Goal: Information Seeking & Learning: Learn about a topic

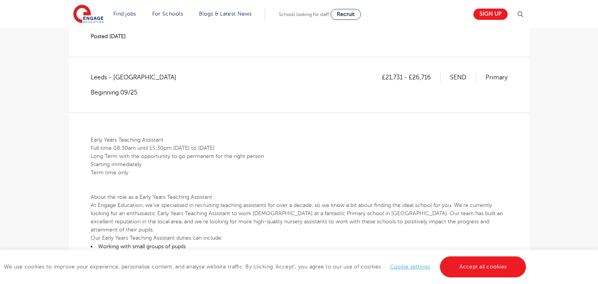
scroll to position [127, 0]
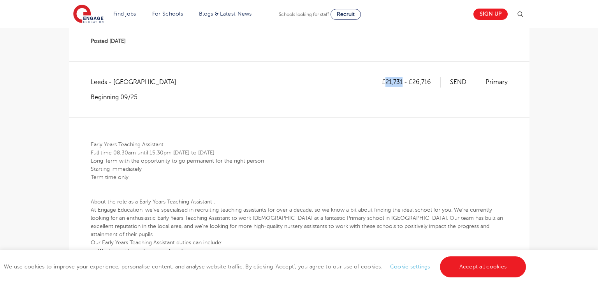
drag, startPoint x: 386, startPoint y: 59, endPoint x: 402, endPoint y: 63, distance: 15.6
click at [402, 77] on p "£21,731 - £26,716" at bounding box center [411, 82] width 59 height 10
copy p "21,731"
drag, startPoint x: 414, startPoint y: 60, endPoint x: 432, endPoint y: 60, distance: 17.5
click at [432, 77] on p "£21,731 - £26,716" at bounding box center [411, 82] width 59 height 10
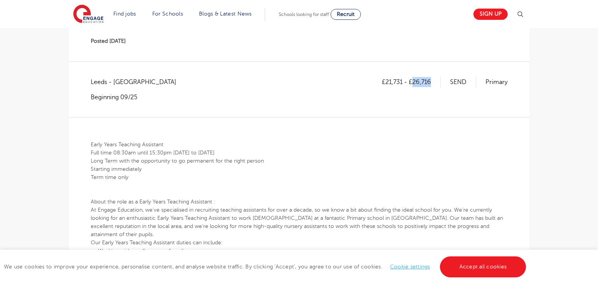
copy p "26,716"
drag, startPoint x: 413, startPoint y: 62, endPoint x: 435, endPoint y: 61, distance: 21.8
click at [435, 77] on p "£21,731 - £26,716" at bounding box center [411, 82] width 59 height 10
copy p "26,716"
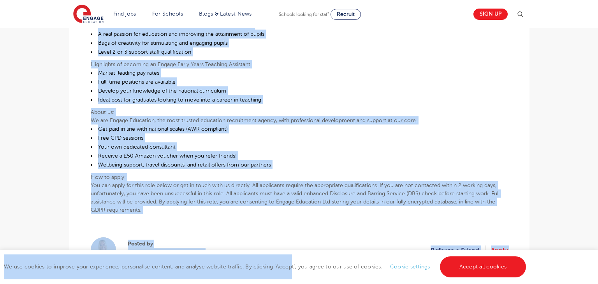
scroll to position [443, 0]
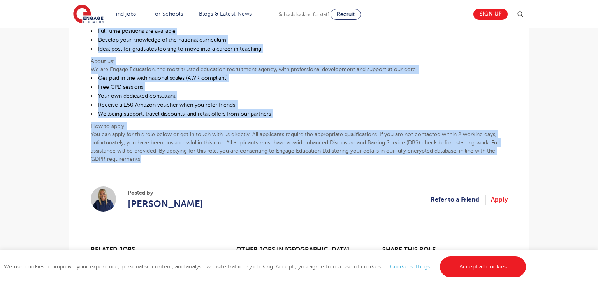
drag, startPoint x: 90, startPoint y: 119, endPoint x: 501, endPoint y: 129, distance: 411.1
copy div "Early Years Teaching Assistant Full time 08:30am until 15:30pm Monday to Friday…"
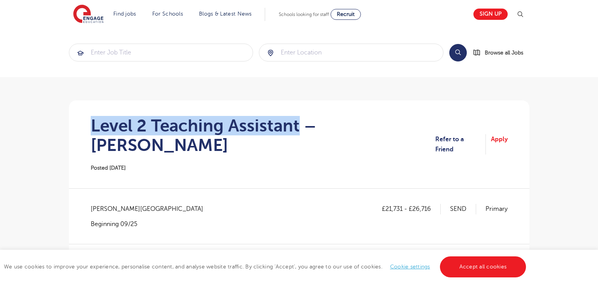
click at [298, 121] on h1 "Level 2 Teaching Assistant – [PERSON_NAME]" at bounding box center [263, 135] width 344 height 39
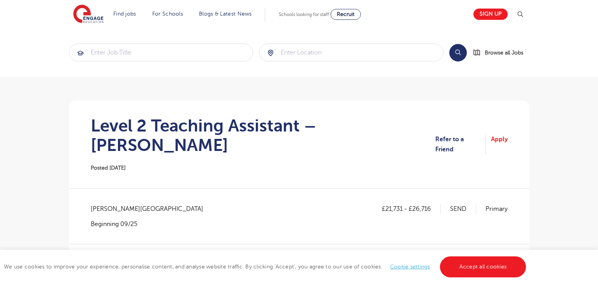
click at [101, 204] on span "[PERSON_NAME][GEOGRAPHIC_DATA]" at bounding box center [151, 209] width 120 height 10
copy span "Wakefield"
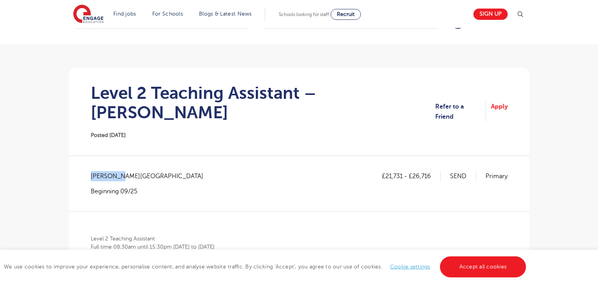
scroll to position [159, 0]
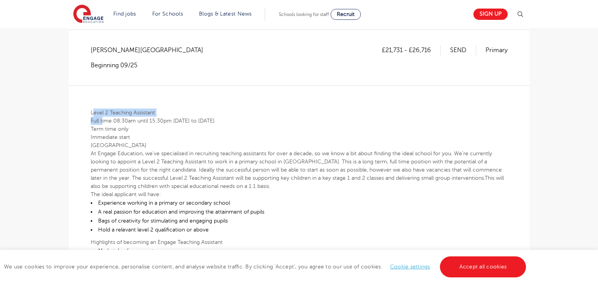
drag, startPoint x: 93, startPoint y: 92, endPoint x: 103, endPoint y: 101, distance: 13.8
click at [103, 101] on div "Level 2 Teaching Assistant Full time 08:30am until 15:30pm [DATE] to [DATE] Ter…" at bounding box center [299, 234] width 417 height 298
click at [388, 85] on div "Level 2 Teaching Assistant Full time 08:30am until 15:30pm [DATE] to [DATE] Ter…" at bounding box center [299, 234] width 417 height 298
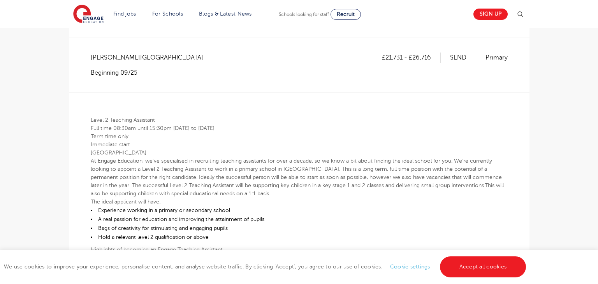
scroll to position [156, 0]
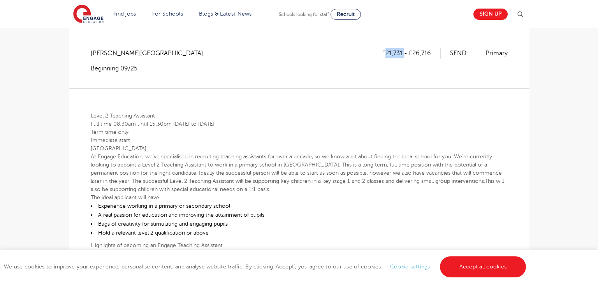
drag, startPoint x: 386, startPoint y: 30, endPoint x: 405, endPoint y: 33, distance: 18.4
click at [405, 48] on p "£21,731 - £26,716" at bounding box center [411, 53] width 59 height 10
click at [401, 51] on div "£21,731 - £26,716 SEND Primary" at bounding box center [445, 60] width 126 height 24
drag, startPoint x: 386, startPoint y: 34, endPoint x: 403, endPoint y: 36, distance: 17.2
click at [403, 48] on p "£21,731 - £26,716" at bounding box center [411, 53] width 59 height 10
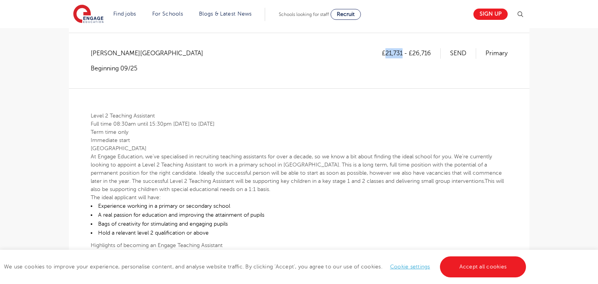
copy p "21,731"
drag, startPoint x: 413, startPoint y: 33, endPoint x: 431, endPoint y: 31, distance: 18.4
click at [431, 48] on p "£21,731 - £26,716" at bounding box center [411, 53] width 59 height 10
copy p "26,716"
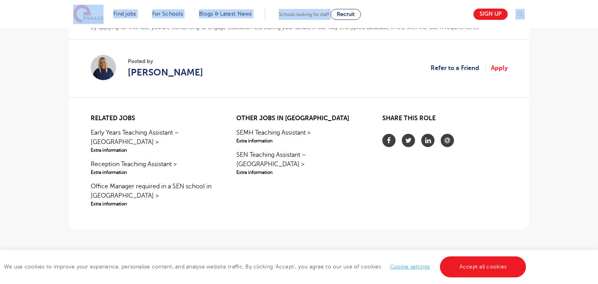
scroll to position [442, 0]
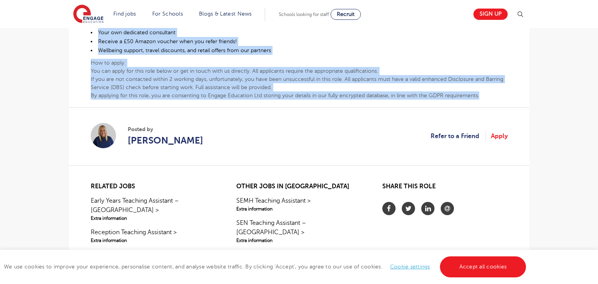
drag, startPoint x: 90, startPoint y: 90, endPoint x: 490, endPoint y: 77, distance: 400.7
copy div "Level 2 Teaching Assistant Full time 08:30am until 15:30pm Monday to Friday Ter…"
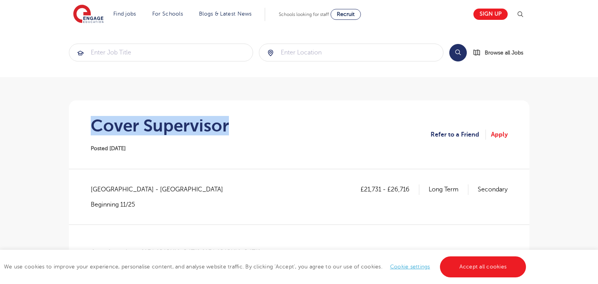
drag, startPoint x: 87, startPoint y: 125, endPoint x: 230, endPoint y: 126, distance: 143.2
click at [230, 126] on section "Cover Supervisor Posted 24/09/25 Refer to a Friend Apply" at bounding box center [299, 134] width 448 height 69
copy h1 "Cover Supervisor"
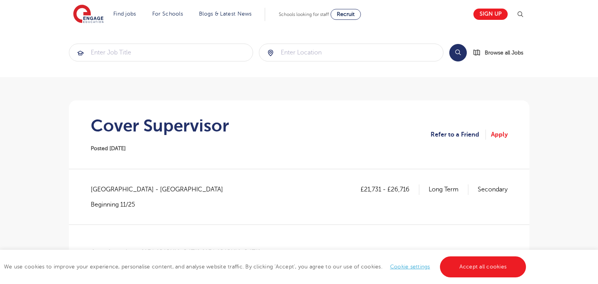
click at [109, 185] on span "Southampton - Southampton" at bounding box center [161, 189] width 140 height 10
copy span "Southampton"
drag, startPoint x: 364, startPoint y: 187, endPoint x: 380, endPoint y: 185, distance: 16.5
click at [380, 185] on p "£21,731 - £26,716" at bounding box center [389, 189] width 59 height 10
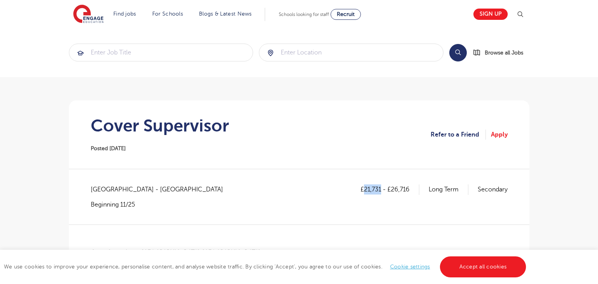
copy p "21,731"
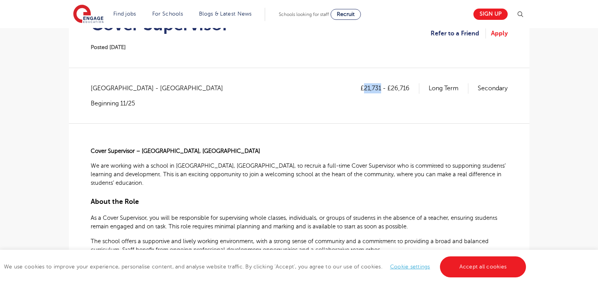
scroll to position [96, 0]
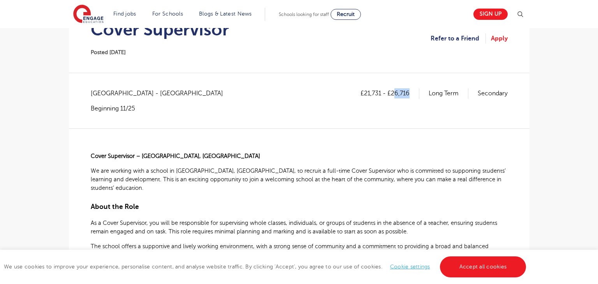
drag, startPoint x: 392, startPoint y: 91, endPoint x: 409, endPoint y: 94, distance: 16.6
click at [409, 94] on p "£21,731 - £26,716" at bounding box center [389, 93] width 59 height 10
click at [403, 107] on div "£21,731 - £26,716 Long Term Secondary" at bounding box center [433, 100] width 147 height 24
drag, startPoint x: 391, startPoint y: 91, endPoint x: 410, endPoint y: 94, distance: 19.3
click at [410, 94] on p "£21,731 - £26,716" at bounding box center [389, 93] width 59 height 10
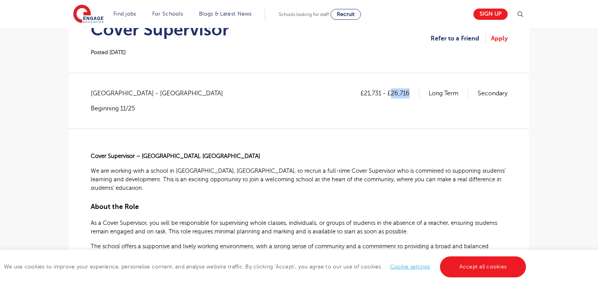
copy p "26,716"
click at [93, 157] on span "Cover Supervisor – Maybush, Southampton" at bounding box center [175, 156] width 169 height 6
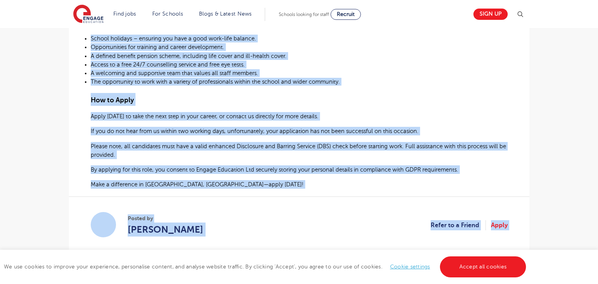
scroll to position [539, 0]
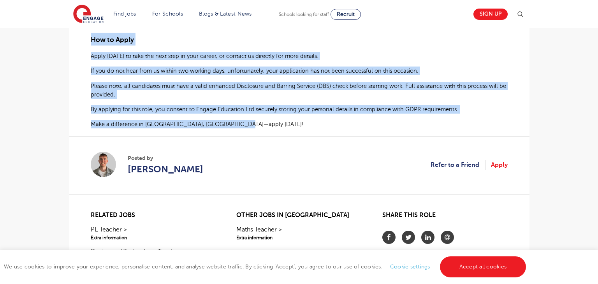
drag, startPoint x: 92, startPoint y: 155, endPoint x: 265, endPoint y: 127, distance: 175.8
copy div "Cover Supervisor – Maybush, Southampton We are working with a school in Maybush…"
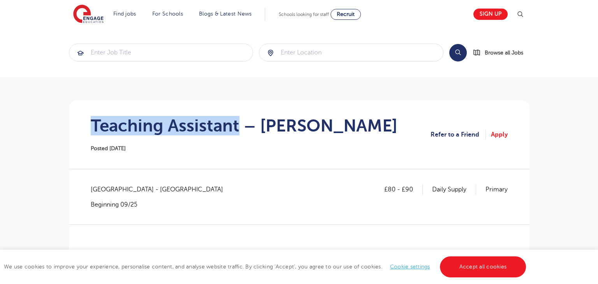
click at [237, 118] on section "Teaching Assistant – Hastings Posted 24/09/25 Refer to a Friend Apply" at bounding box center [299, 134] width 448 height 69
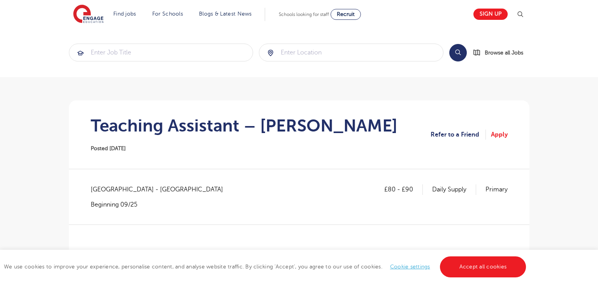
click at [103, 190] on span "East Sussex - Hastings" at bounding box center [161, 189] width 140 height 10
drag, startPoint x: 91, startPoint y: 189, endPoint x: 110, endPoint y: 189, distance: 18.7
click at [95, 189] on span "East Sussex - Hastings" at bounding box center [161, 189] width 140 height 10
click at [93, 189] on span "East Sussex - Hastings" at bounding box center [161, 189] width 140 height 10
drag, startPoint x: 90, startPoint y: 189, endPoint x: 123, endPoint y: 193, distance: 32.9
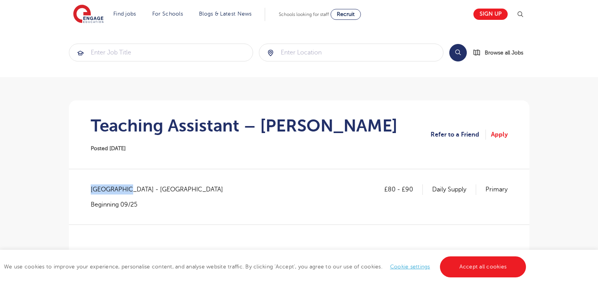
click at [123, 193] on span "East Sussex - Hastings" at bounding box center [161, 189] width 140 height 10
copy span "East Sussex"
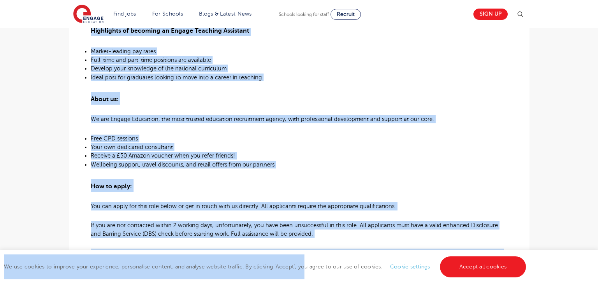
scroll to position [515, 0]
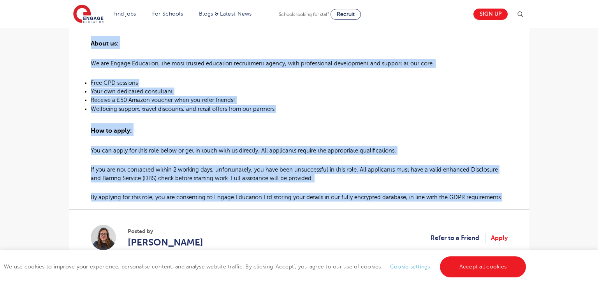
drag, startPoint x: 90, startPoint y: 145, endPoint x: 507, endPoint y: 200, distance: 421.2
copy div "Teaching Assistant Required for Primary School in Hastings About the role: At E…"
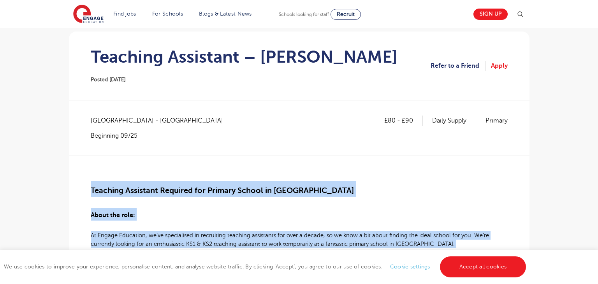
scroll to position [67, 0]
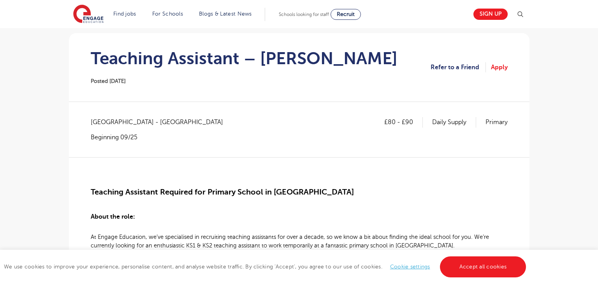
click at [369, 150] on div "£80 - £90 Daily Supply Primary East Sussex - Hastings Beginning 09/25" at bounding box center [299, 137] width 417 height 40
drag, startPoint x: 386, startPoint y: 120, endPoint x: 395, endPoint y: 118, distance: 9.1
click at [395, 118] on p "£80 - £90" at bounding box center [403, 122] width 39 height 10
copy p "80"
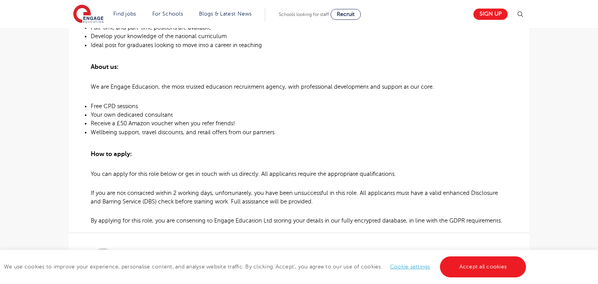
scroll to position [539, 0]
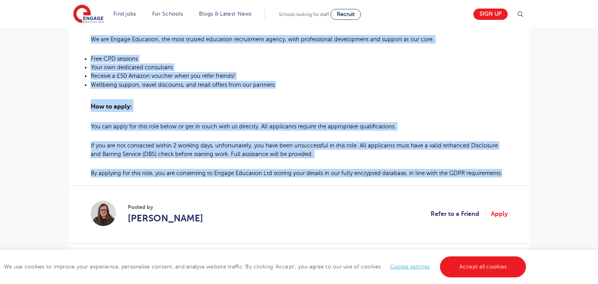
drag, startPoint x: 88, startPoint y: 155, endPoint x: 505, endPoint y: 163, distance: 417.3
copy div "Teaching Assistant Required for Primary School in Hastings About the role: At E…"
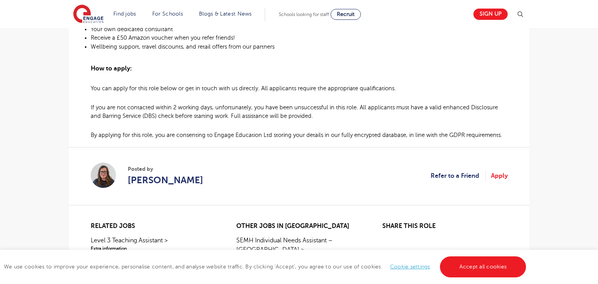
scroll to position [578, 0]
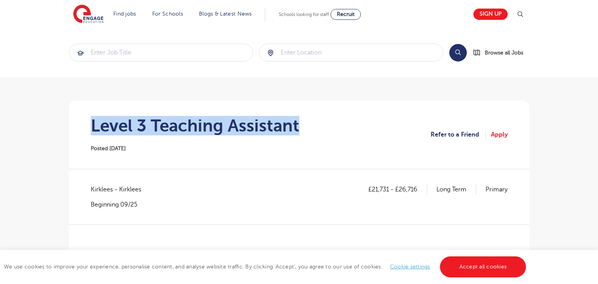
drag, startPoint x: 92, startPoint y: 128, endPoint x: 320, endPoint y: 125, distance: 227.3
click at [320, 125] on section "Level 3 Teaching Assistant Posted [DATE] Refer to a Friend Apply" at bounding box center [299, 134] width 448 height 69
copy h1 "Level 3 Teaching Assistant"
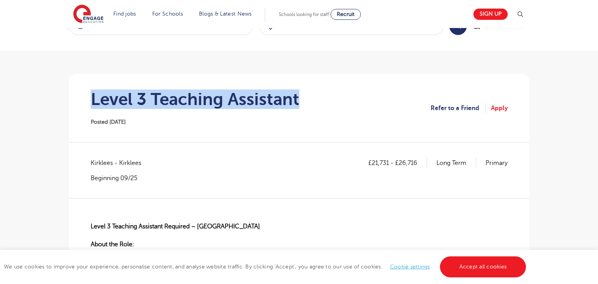
scroll to position [29, 0]
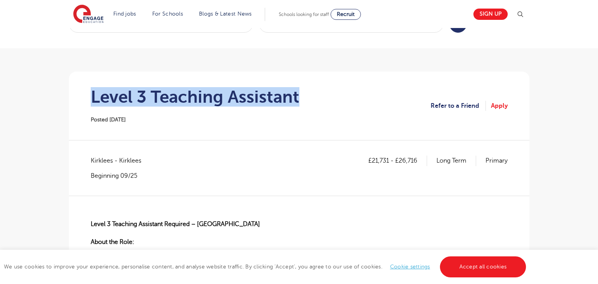
click at [102, 165] on span "Kirklees - Kirklees" at bounding box center [120, 161] width 58 height 10
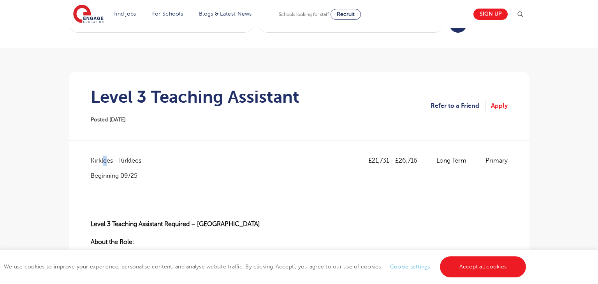
click at [104, 161] on span "Kirklees - Kirklees" at bounding box center [120, 161] width 58 height 10
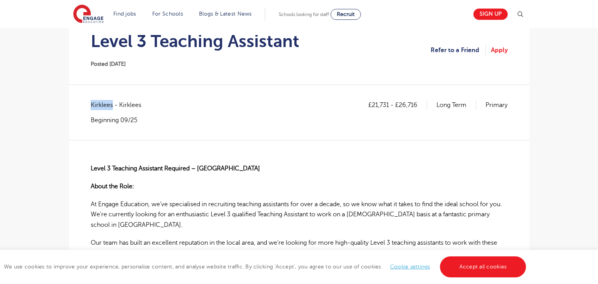
scroll to position [93, 0]
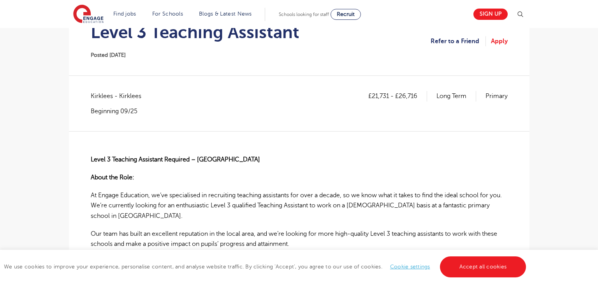
drag, startPoint x: 371, startPoint y: 91, endPoint x: 372, endPoint y: 95, distance: 4.0
click at [372, 92] on p "£21,731 - £26,716" at bounding box center [397, 96] width 59 height 10
drag, startPoint x: 372, startPoint y: 95, endPoint x: 388, endPoint y: 96, distance: 15.6
click at [388, 96] on p "£21,731 - £26,716" at bounding box center [397, 96] width 59 height 10
copy p "21,731"
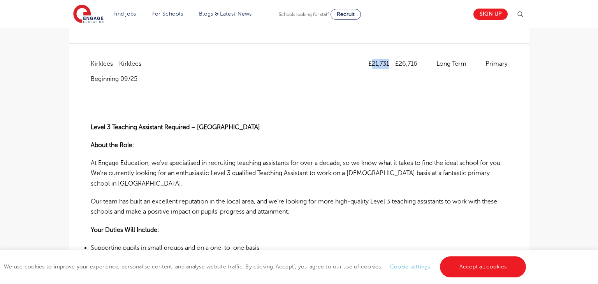
scroll to position [131, 0]
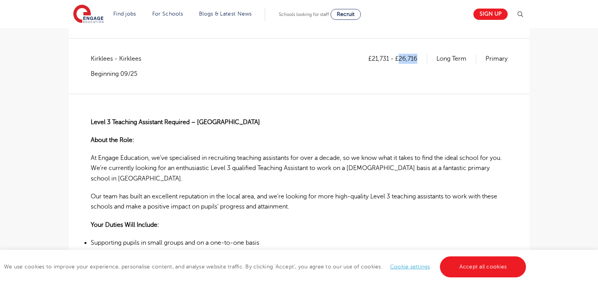
drag, startPoint x: 399, startPoint y: 58, endPoint x: 418, endPoint y: 61, distance: 19.2
click at [418, 61] on p "£21,731 - £26,716" at bounding box center [397, 59] width 59 height 10
copy p "26,716"
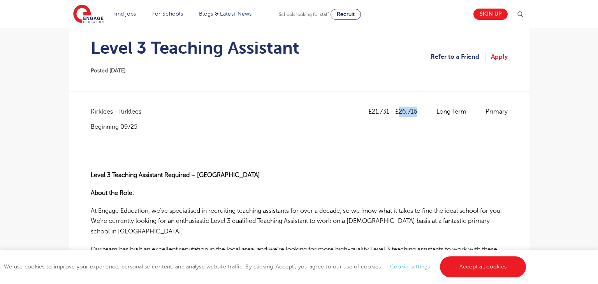
scroll to position [76, 0]
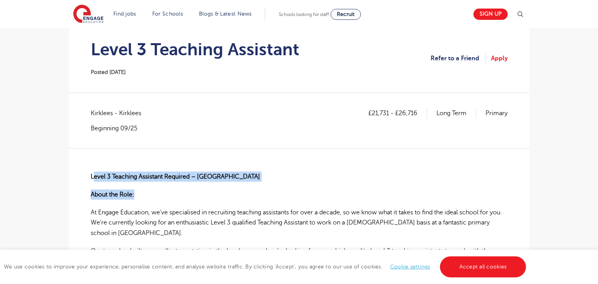
drag, startPoint x: 93, startPoint y: 172, endPoint x: 137, endPoint y: 193, distance: 48.2
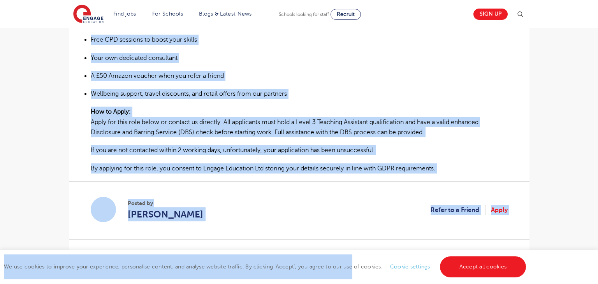
scroll to position [618, 0]
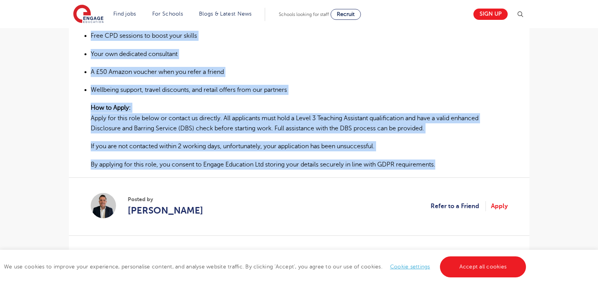
drag, startPoint x: 135, startPoint y: 181, endPoint x: 455, endPoint y: 167, distance: 319.5
copy div "Level 3 Teaching Assistant Required – Dewsbury About the Role: At Engage Educat…"
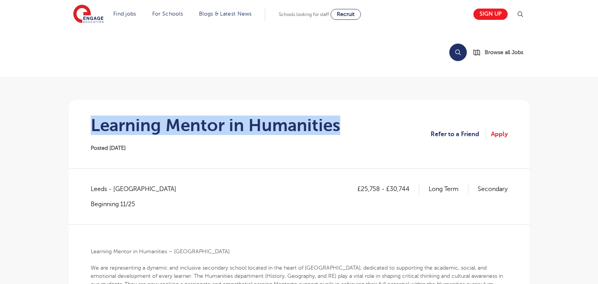
drag, startPoint x: 87, startPoint y: 119, endPoint x: 364, endPoint y: 124, distance: 277.6
click at [364, 124] on section "Learning Mentor in Humanities Posted [DATE] Refer to a Friend Apply" at bounding box center [299, 134] width 448 height 69
copy h1 "Learning Mentor in Humanities"
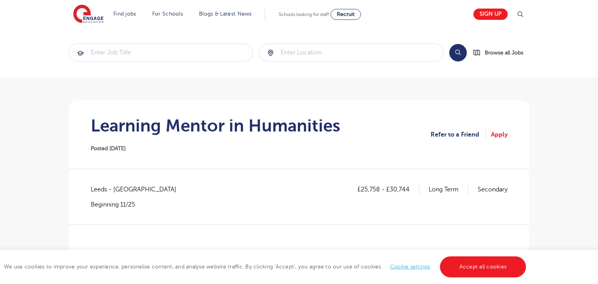
click at [102, 190] on span "Leeds - [GEOGRAPHIC_DATA]" at bounding box center [137, 189] width 93 height 10
click at [102, 190] on span "Leeds - Leeds" at bounding box center [137, 189] width 93 height 10
copy span "Leeds"
drag, startPoint x: 361, startPoint y: 190, endPoint x: 379, endPoint y: 187, distance: 17.7
click at [379, 187] on p "£25,758 - £30,744" at bounding box center [388, 189] width 62 height 10
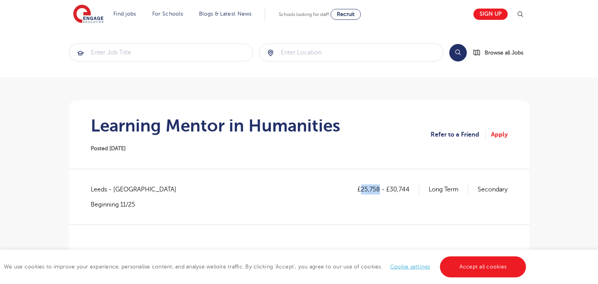
copy p "25,758"
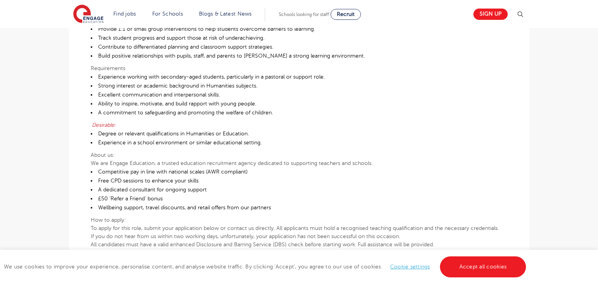
scroll to position [26, 0]
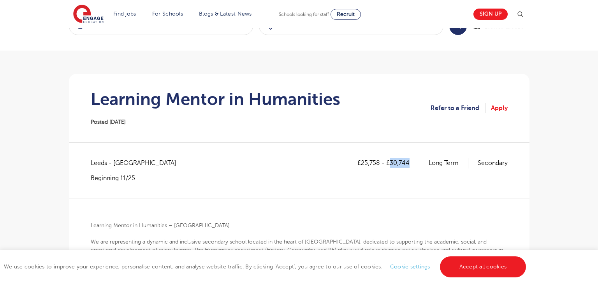
drag, startPoint x: 390, startPoint y: 164, endPoint x: 410, endPoint y: 163, distance: 19.5
click at [410, 163] on p "£25,758 - £30,744" at bounding box center [388, 163] width 62 height 10
copy p "30,744"
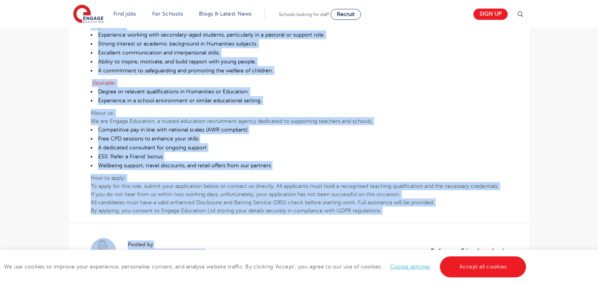
scroll to position [476, 0]
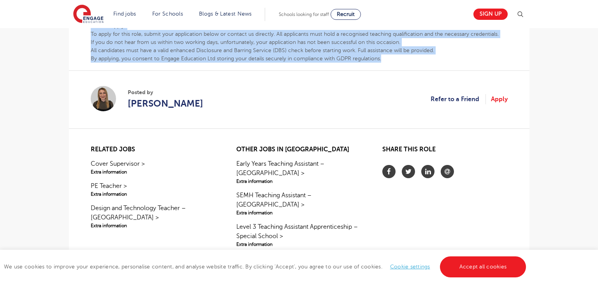
drag, startPoint x: 90, startPoint y: 223, endPoint x: 429, endPoint y: 55, distance: 377.7
copy div "Learning Mentor in Humanities – Leeds We are representing a dynamic and inclusi…"
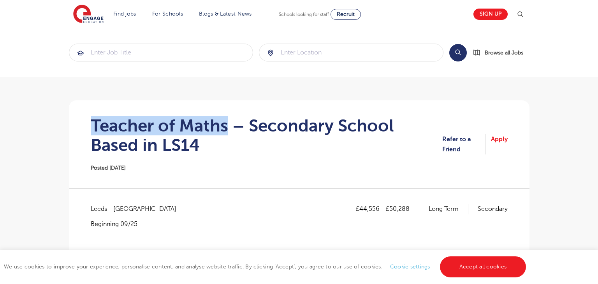
click at [226, 126] on h1 "Teacher of Maths – Secondary School Based in LS14" at bounding box center [267, 135] width 352 height 39
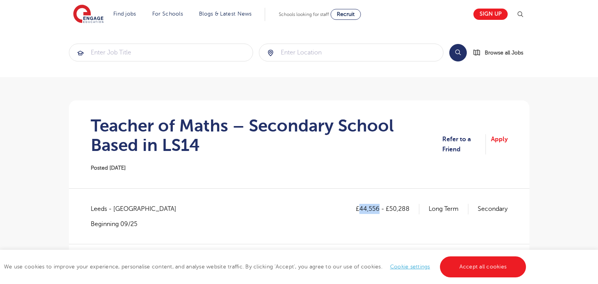
drag, startPoint x: 360, startPoint y: 208, endPoint x: 378, endPoint y: 206, distance: 18.4
click at [378, 206] on p "£44,556 - £50,288" at bounding box center [387, 209] width 63 height 10
copy p "44,556"
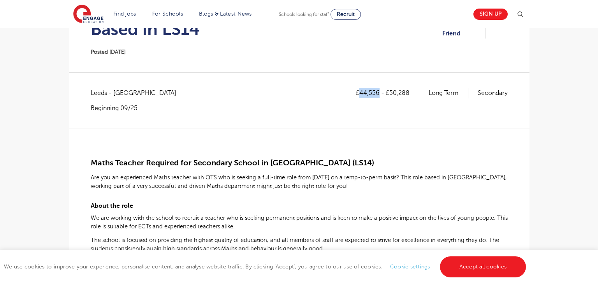
scroll to position [118, 0]
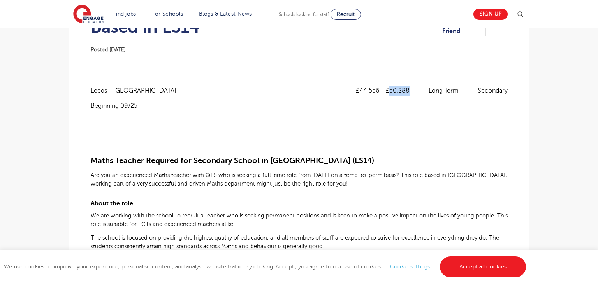
drag, startPoint x: 389, startPoint y: 91, endPoint x: 413, endPoint y: 93, distance: 24.2
click at [413, 93] on p "£44,556 - £50,288" at bounding box center [387, 91] width 63 height 10
copy p "50,288"
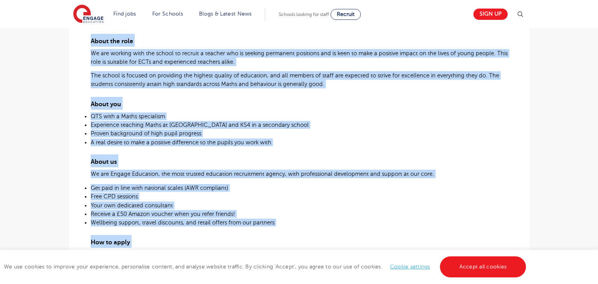
scroll to position [441, 0]
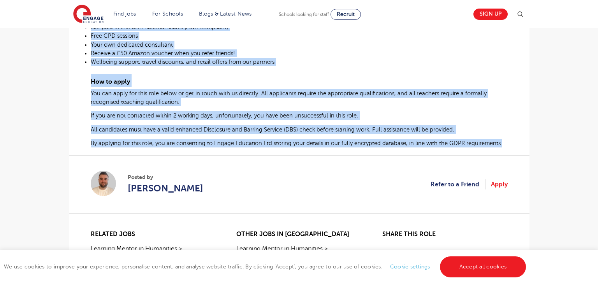
drag, startPoint x: 88, startPoint y: 155, endPoint x: 506, endPoint y: 147, distance: 417.7
copy div "Maths Teacher Required for Secondary School in Leeds (LS14) Are you an experien…"
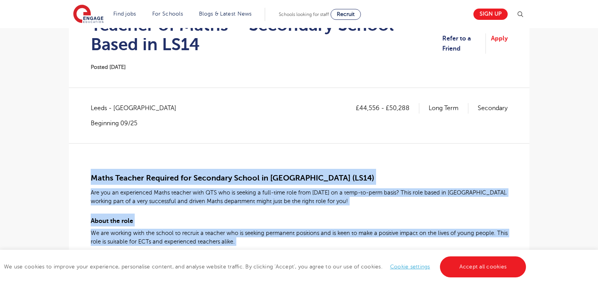
scroll to position [100, 0]
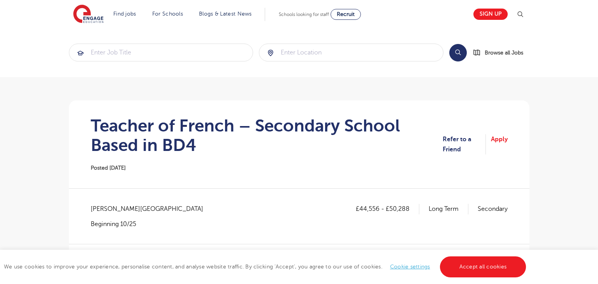
click at [232, 123] on h1 "Teacher of French – Secondary School Based in BD4" at bounding box center [267, 135] width 352 height 39
click at [105, 220] on p "Beginning 10/25" at bounding box center [151, 224] width 120 height 9
click at [104, 209] on span "[PERSON_NAME][GEOGRAPHIC_DATA]" at bounding box center [151, 209] width 120 height 10
copy span "Bradford"
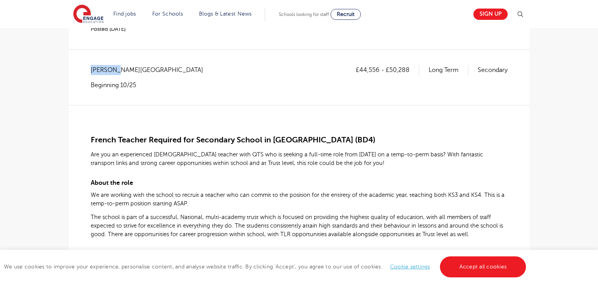
scroll to position [140, 0]
drag, startPoint x: 361, startPoint y: 69, endPoint x: 379, endPoint y: 72, distance: 17.9
click at [379, 72] on p "£44,556 - £50,288" at bounding box center [387, 69] width 63 height 10
copy p "44,556"
click at [390, 69] on p "£44,556 - £50,288" at bounding box center [387, 69] width 63 height 10
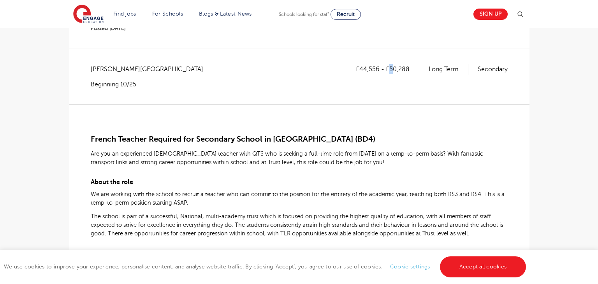
click at [389, 69] on p "£44,556 - £50,288" at bounding box center [387, 69] width 63 height 10
drag, startPoint x: 388, startPoint y: 69, endPoint x: 405, endPoint y: 68, distance: 16.4
click at [405, 68] on p "£44,556 - £50,288" at bounding box center [387, 69] width 63 height 10
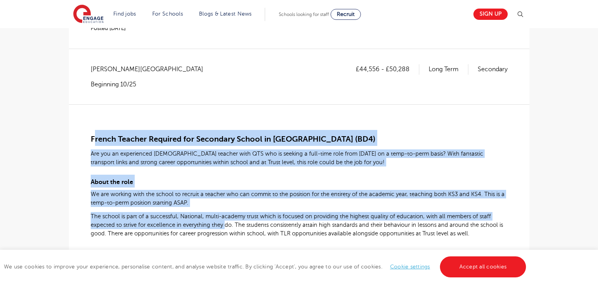
drag, startPoint x: 93, startPoint y: 137, endPoint x: 226, endPoint y: 226, distance: 159.7
click at [226, 226] on div "French Teacher Required for Secondary School in [GEOGRAPHIC_DATA] (BD4) Are you…" at bounding box center [299, 281] width 417 height 354
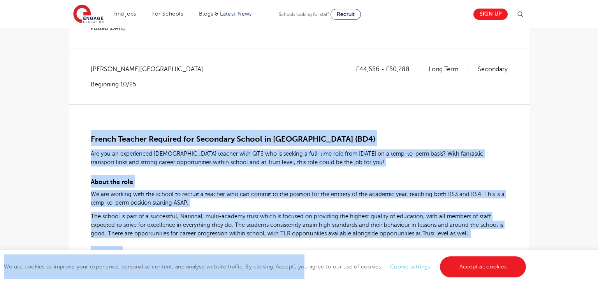
drag, startPoint x: 88, startPoint y: 138, endPoint x: 304, endPoint y: 277, distance: 256.8
click at [334, 98] on div "£44,556 - £50,288 Long Term Secondary Bradford - Bradford Beginning 10/25" at bounding box center [299, 84] width 417 height 40
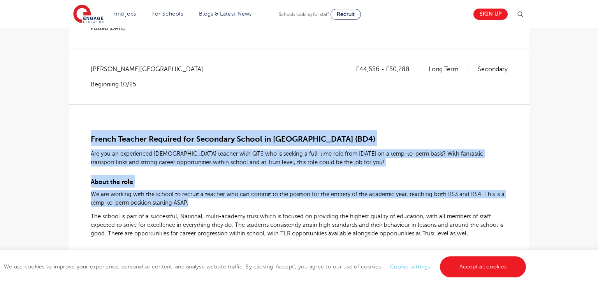
drag, startPoint x: 204, startPoint y: 203, endPoint x: 158, endPoint y: 151, distance: 69.5
click at [158, 146] on div "French Teacher Required for Secondary School in Bradford (BD4) Are you an exper…" at bounding box center [299, 281] width 417 height 354
click at [152, 174] on div "French Teacher Required for Secondary School in Bradford (BD4) Are you an exper…" at bounding box center [299, 281] width 417 height 354
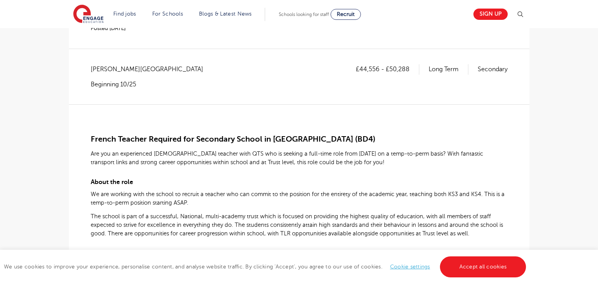
click at [93, 137] on span "French Teacher Required for Secondary School in Bradford (BD4)" at bounding box center [233, 139] width 285 height 9
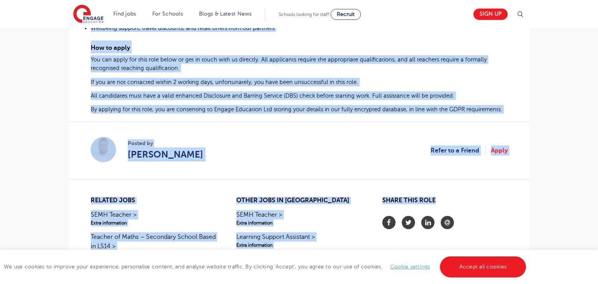
scroll to position [487, 0]
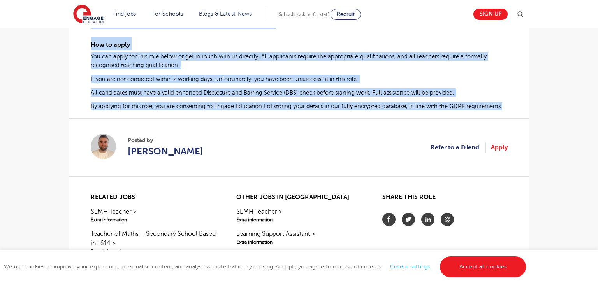
drag, startPoint x: 90, startPoint y: 138, endPoint x: 509, endPoint y: 113, distance: 419.2
copy div "French Teacher Required for Secondary School in Bradford (BD4) Are you an exper…"
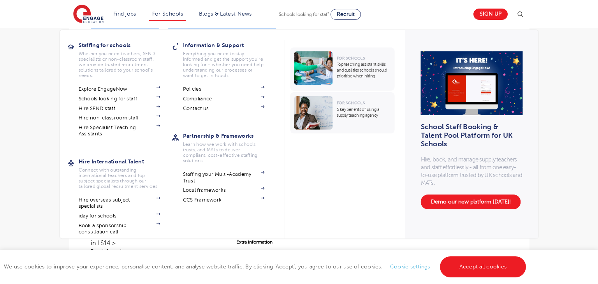
copy div "French Teacher Required for Secondary School in Bradford (BD4) Are you an exper…"
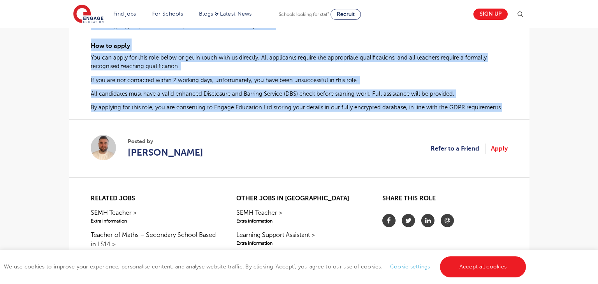
scroll to position [479, 0]
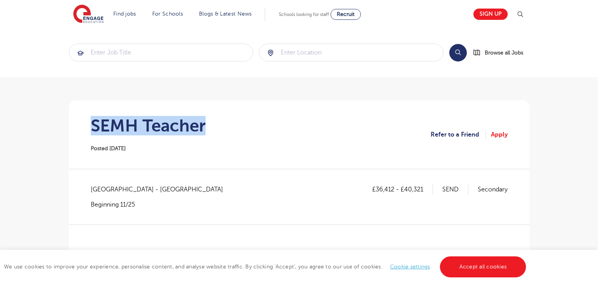
drag, startPoint x: 93, startPoint y: 126, endPoint x: 227, endPoint y: 127, distance: 133.5
click at [227, 127] on section "SEMH Teacher Posted [DATE] Refer to a Friend Apply" at bounding box center [299, 134] width 448 height 69
copy h1 "SEMH Teacher"
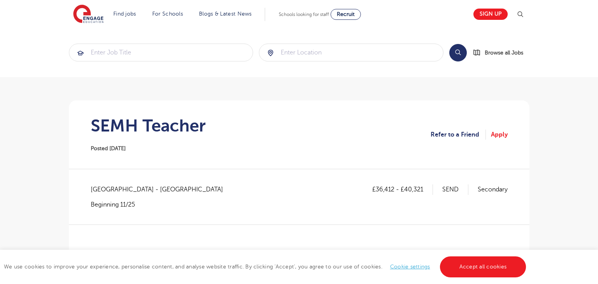
click at [95, 188] on span "[GEOGRAPHIC_DATA] - [GEOGRAPHIC_DATA]" at bounding box center [161, 189] width 140 height 10
copy span "[GEOGRAPHIC_DATA]"
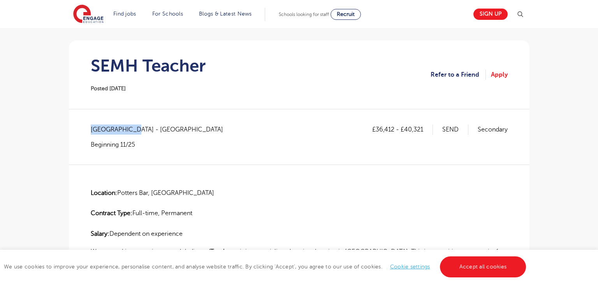
scroll to position [86, 0]
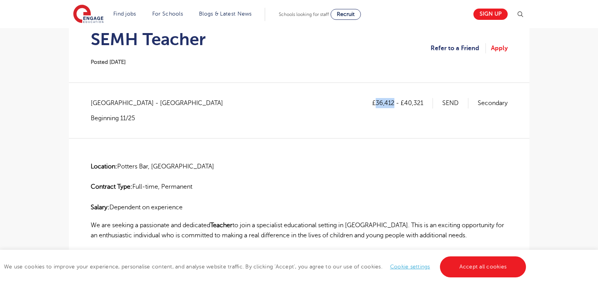
drag, startPoint x: 376, startPoint y: 100, endPoint x: 393, endPoint y: 100, distance: 17.1
click at [393, 100] on p "£36,412 - £40,321" at bounding box center [402, 103] width 61 height 10
copy p "36,412"
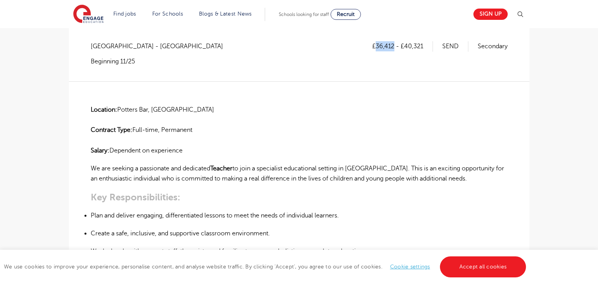
scroll to position [153, 0]
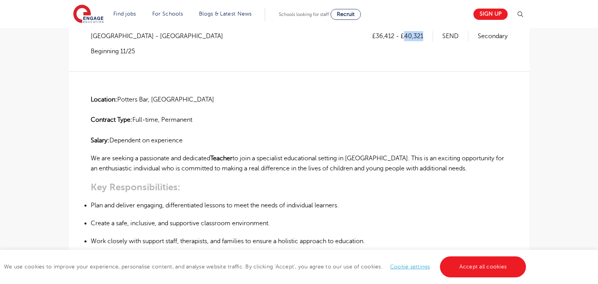
drag, startPoint x: 405, startPoint y: 35, endPoint x: 425, endPoint y: 38, distance: 20.5
click at [425, 38] on p "£36,412 - £40,321" at bounding box center [402, 36] width 61 height 10
copy p "40,321"
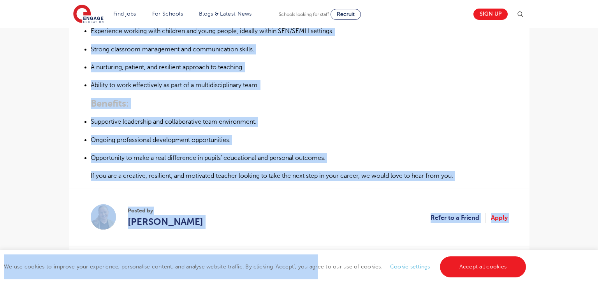
scroll to position [457, 0]
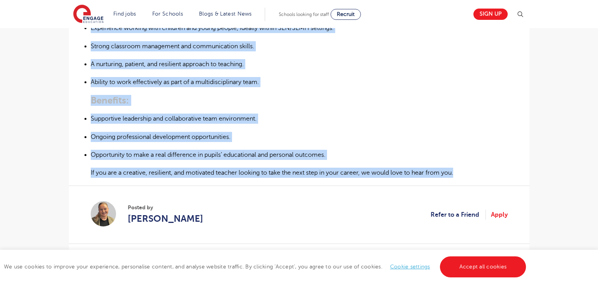
drag, startPoint x: 96, startPoint y: 104, endPoint x: 471, endPoint y: 174, distance: 380.9
copy div "Location: [GEOGRAPHIC_DATA], [GEOGRAPHIC_DATA] Contract Type: Full-time, Perman…"
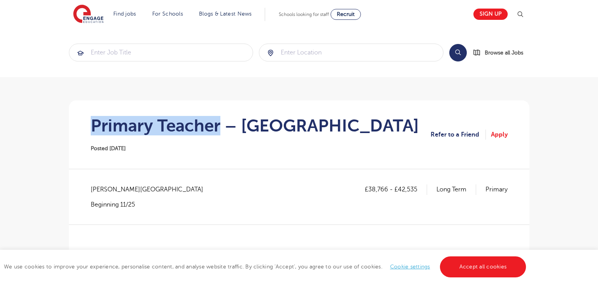
click at [219, 121] on h1 "Primary Teacher – [GEOGRAPHIC_DATA]" at bounding box center [255, 125] width 328 height 19
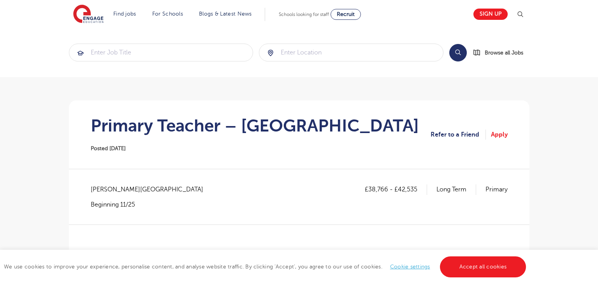
click at [102, 188] on span "Wandsworth - Wandsworth" at bounding box center [151, 189] width 120 height 10
click at [110, 190] on span "Wandsworth - Wandsworth" at bounding box center [151, 189] width 120 height 10
click at [111, 190] on span "Wandsworth - Wandsworth" at bounding box center [151, 189] width 120 height 10
click at [112, 190] on span "Wandsworth - Wandsworth" at bounding box center [151, 189] width 120 height 10
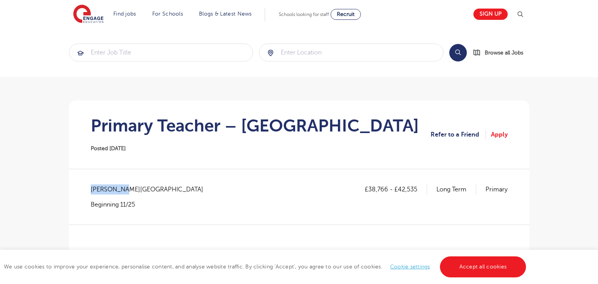
click at [113, 190] on span "Wandsworth - Wandsworth" at bounding box center [151, 189] width 120 height 10
copy span "Wandsworth"
drag, startPoint x: 371, startPoint y: 190, endPoint x: 380, endPoint y: 195, distance: 11.0
click at [380, 190] on p "£38,766 - £42,535" at bounding box center [396, 189] width 62 height 10
click at [381, 197] on div "£38,766 - £42,535 Long Term Primary" at bounding box center [436, 196] width 143 height 24
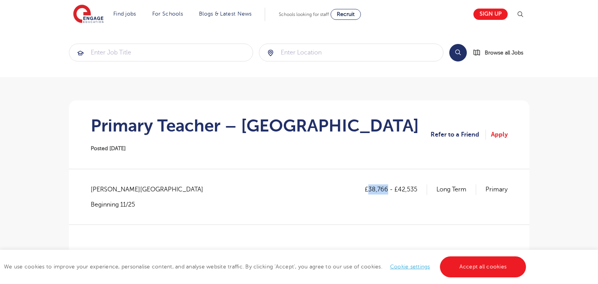
drag, startPoint x: 370, startPoint y: 190, endPoint x: 387, endPoint y: 188, distance: 17.2
click at [387, 188] on p "£38,766 - £42,535" at bounding box center [396, 189] width 62 height 10
copy p "38,766"
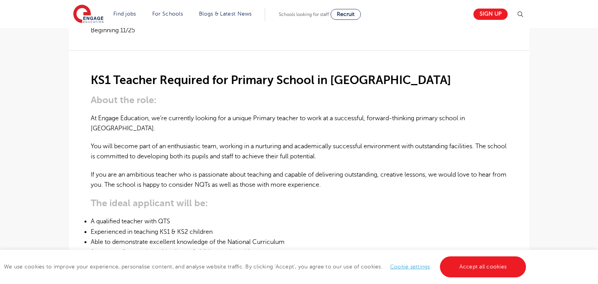
scroll to position [41, 0]
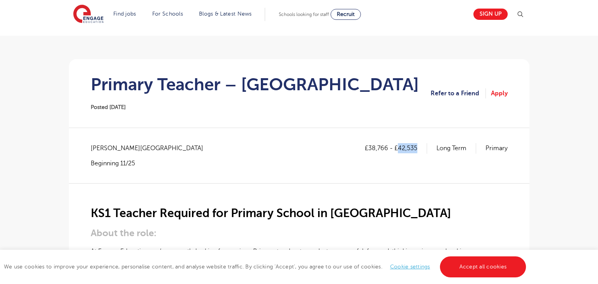
drag, startPoint x: 398, startPoint y: 148, endPoint x: 421, endPoint y: 148, distance: 23.4
click at [421, 148] on p "£38,766 - £42,535" at bounding box center [396, 148] width 62 height 10
copy p "42,535"
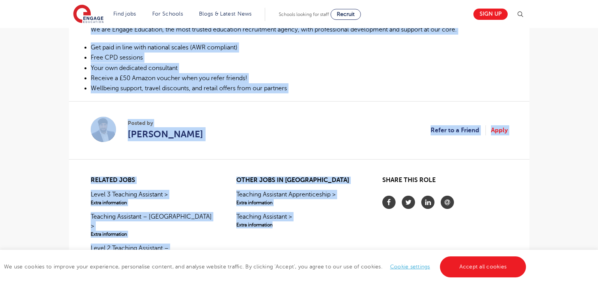
scroll to position [466, 0]
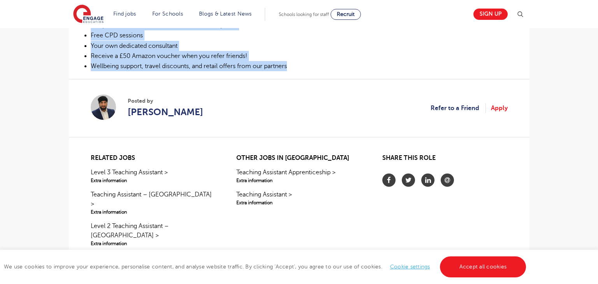
drag, startPoint x: 93, startPoint y: 213, endPoint x: 295, endPoint y: 63, distance: 251.6
copy div "KS1 Teacher Required for Primary School in Wandsworth About the role: At Engage…"
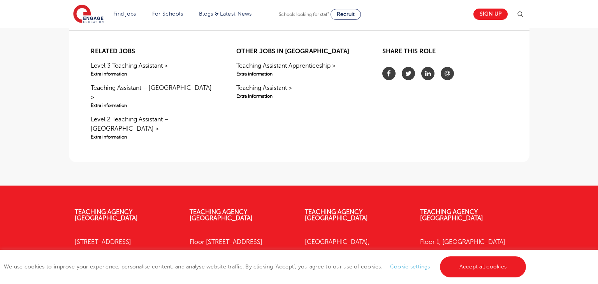
scroll to position [451, 0]
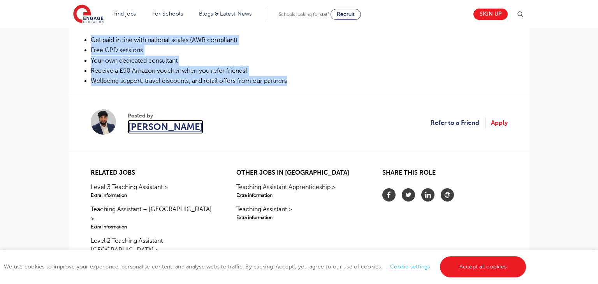
click at [169, 130] on span "[PERSON_NAME]" at bounding box center [166, 127] width 76 height 14
